Goal: Task Accomplishment & Management: Use online tool/utility

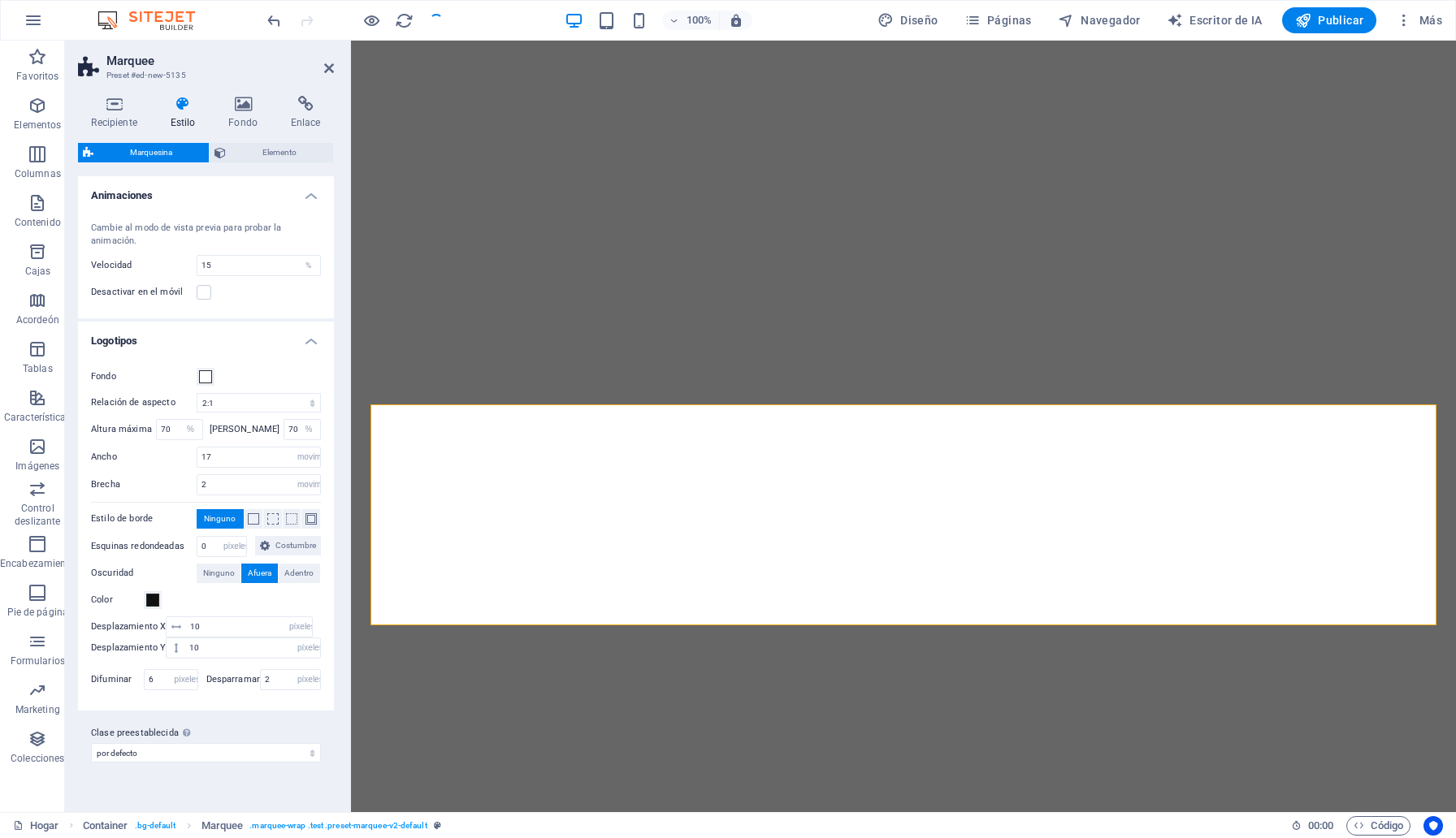
select select "2/1"
select select "%"
select select "rem"
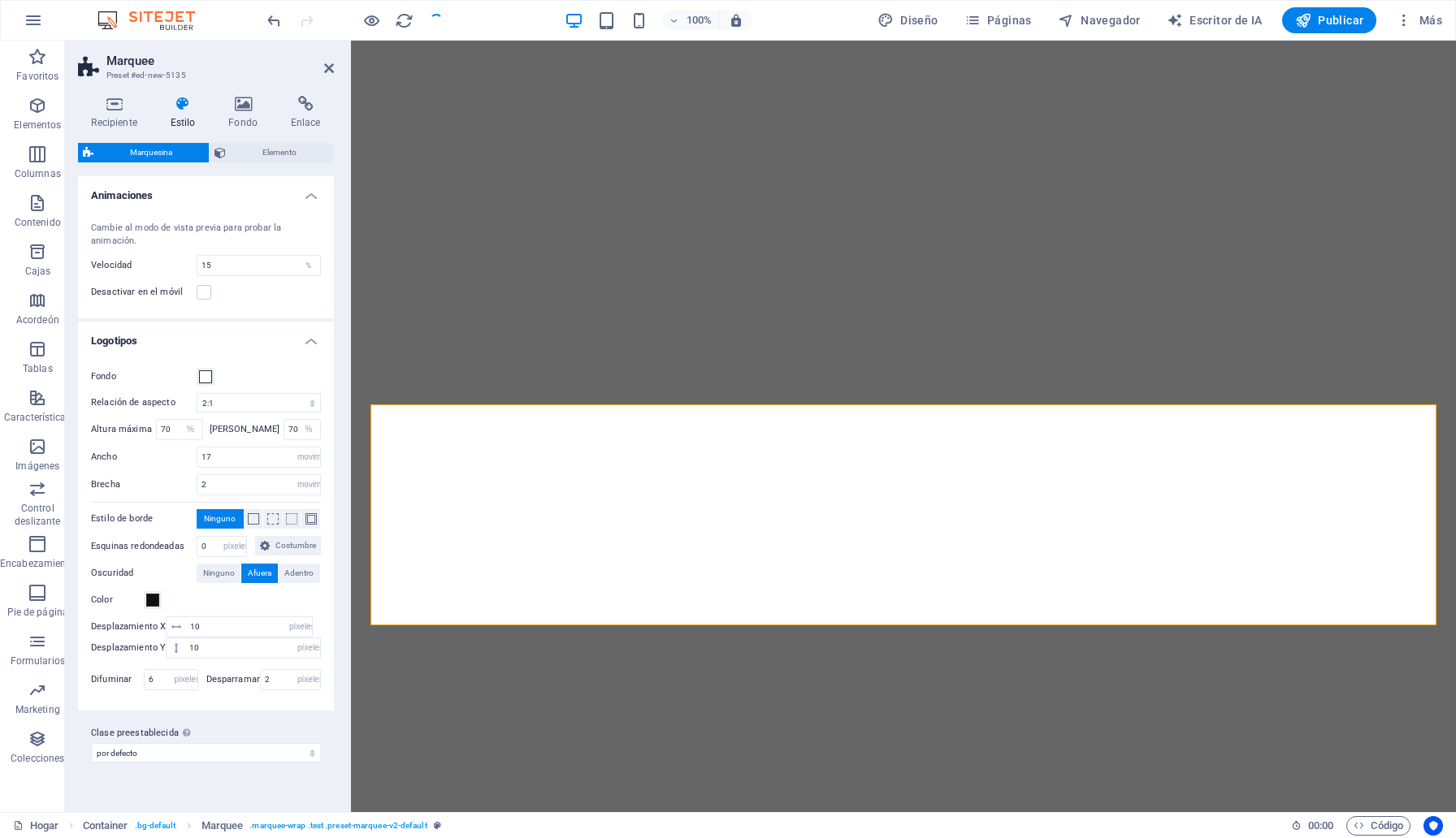
select select "px"
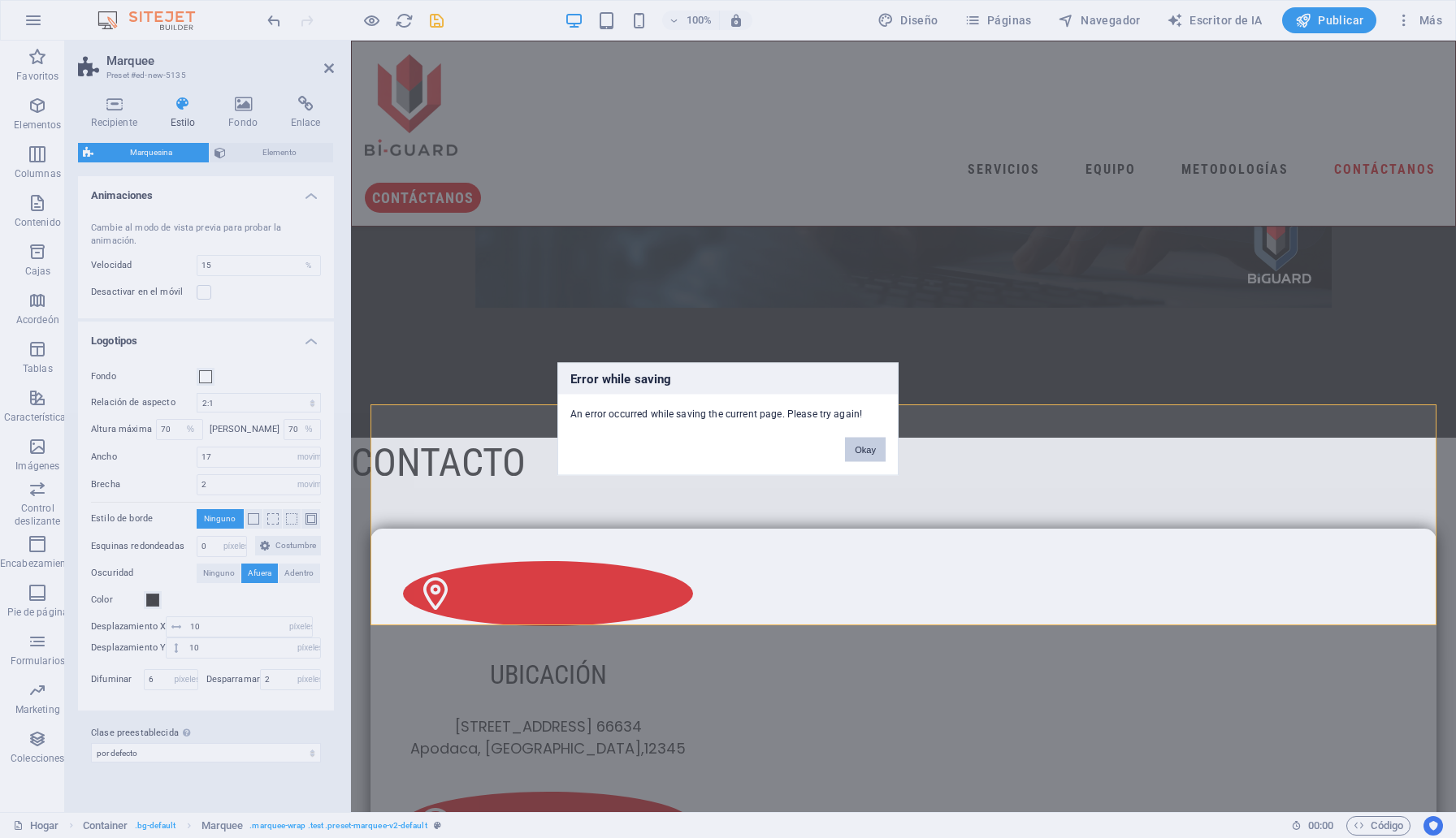
click at [858, 449] on button "Okay" at bounding box center [866, 450] width 41 height 25
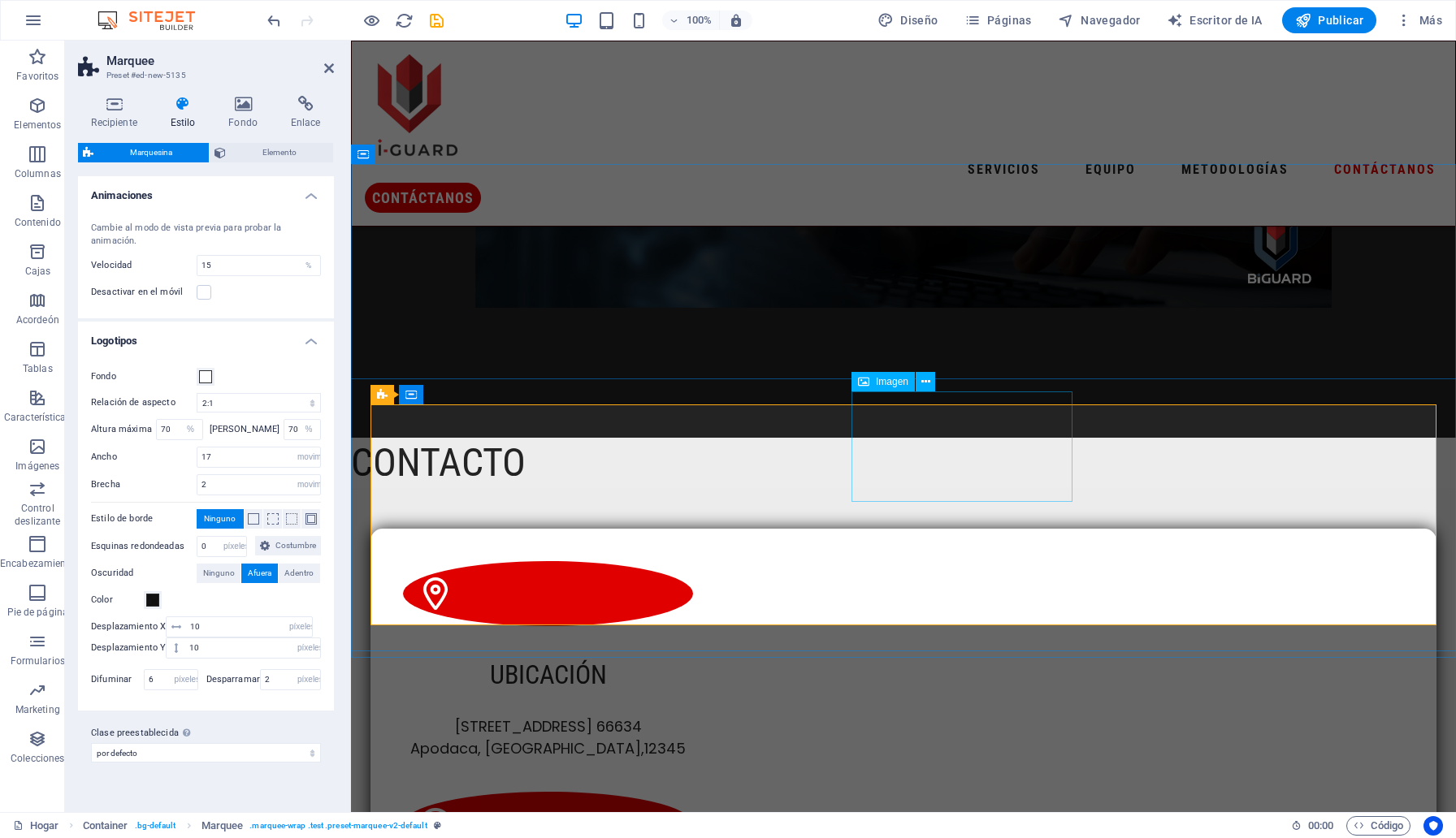
scroll to position [4889, 0]
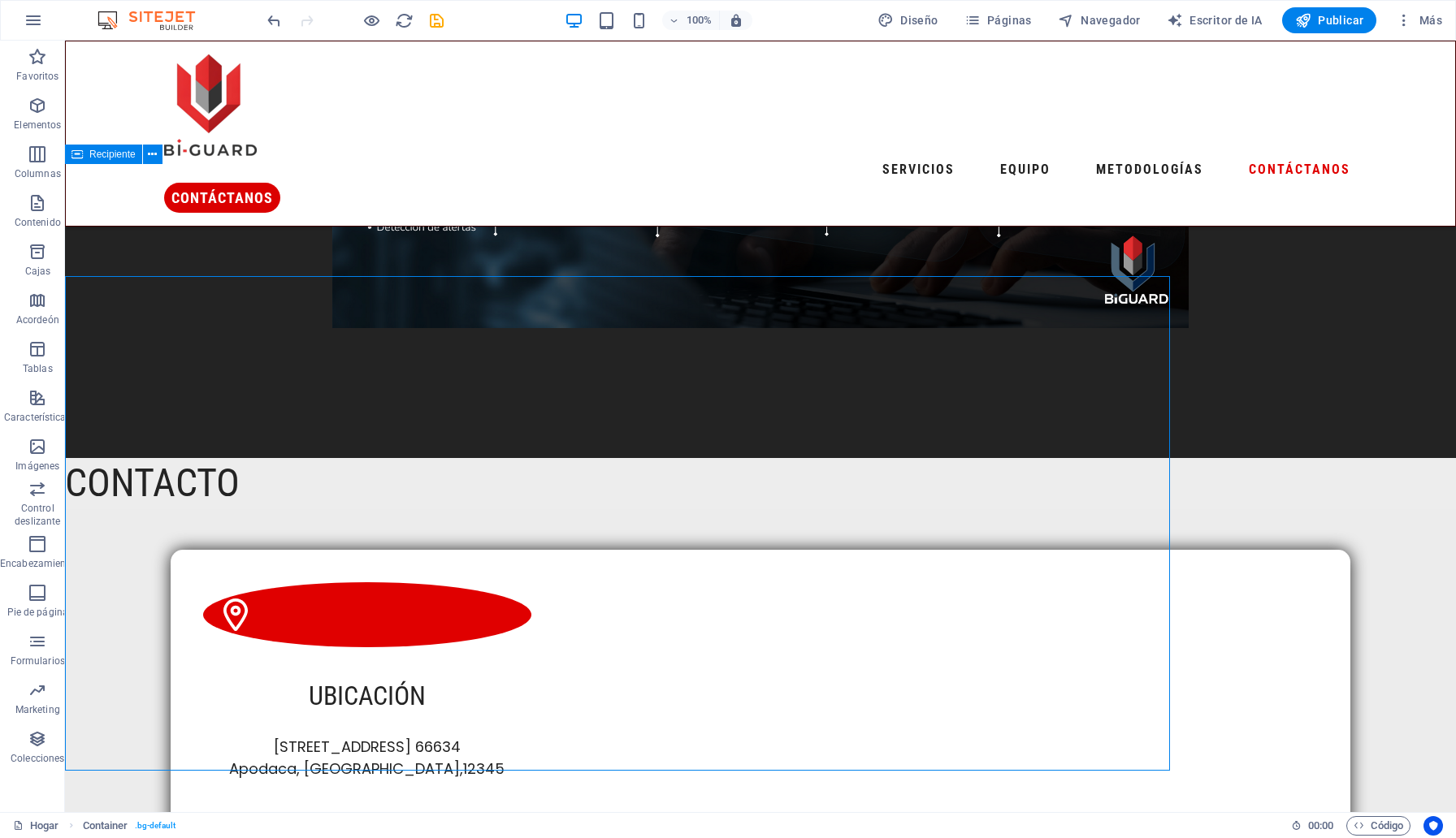
scroll to position [4777, 0]
